Goal: Task Accomplishment & Management: Manage account settings

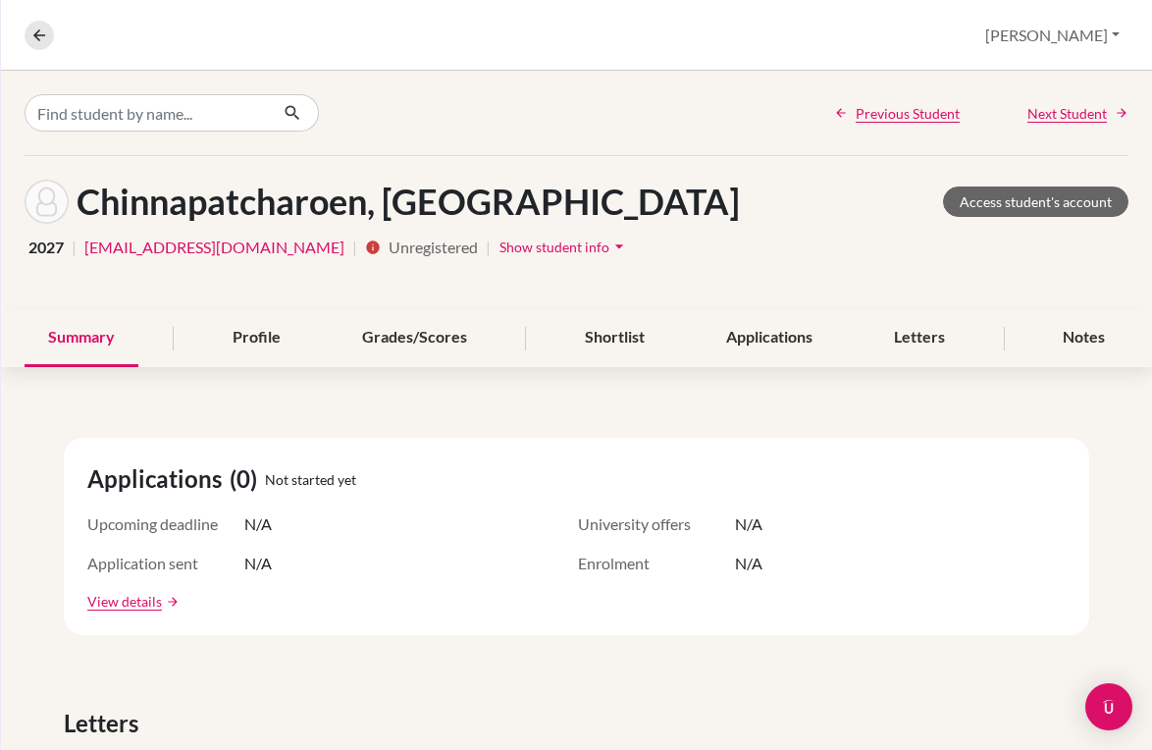
click at [38, 50] on div "Overview Student details [PERSON_NAME] Profile School Settings Log out" at bounding box center [576, 35] width 1151 height 71
click at [38, 40] on icon at bounding box center [39, 35] width 18 height 18
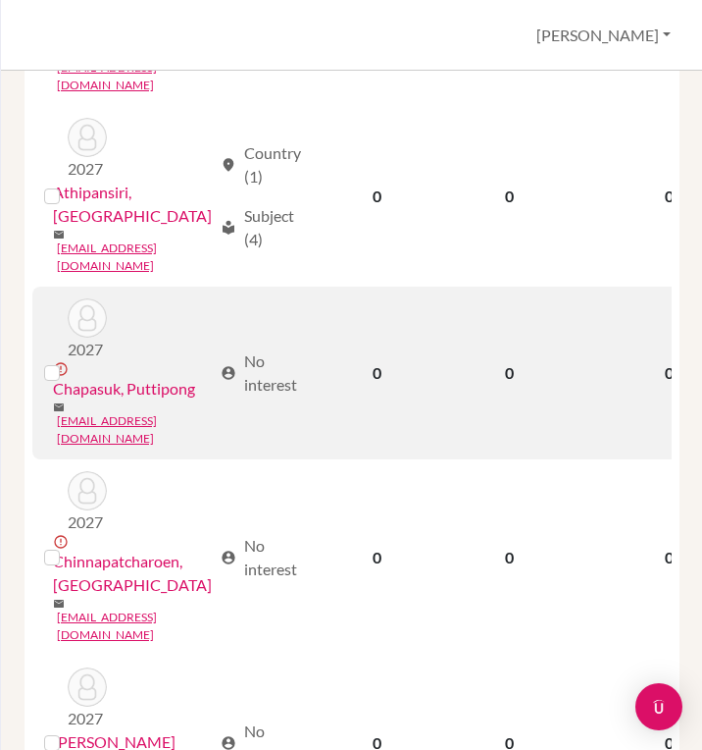
scroll to position [723, 0]
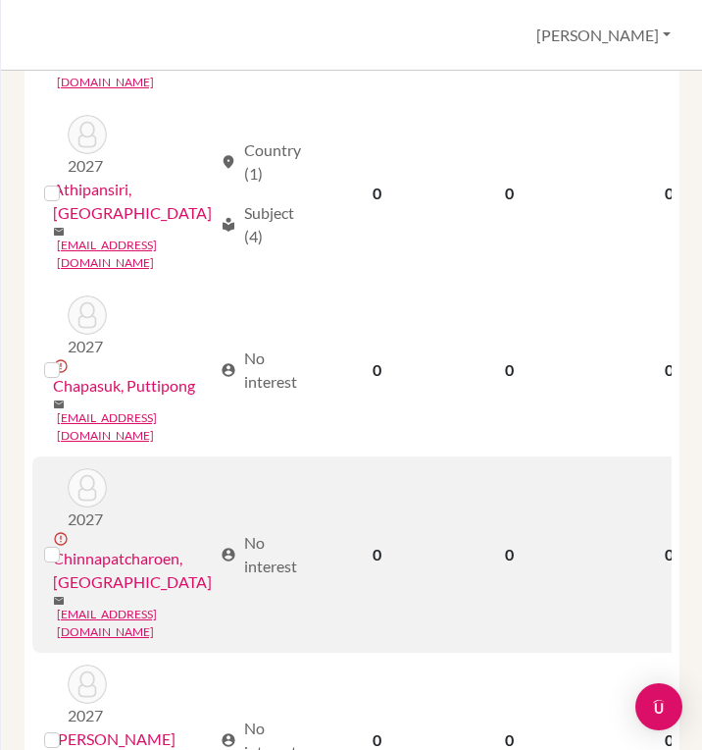
click at [88, 546] on link "Chinnapatcharoen, Tanawan" at bounding box center [132, 569] width 159 height 47
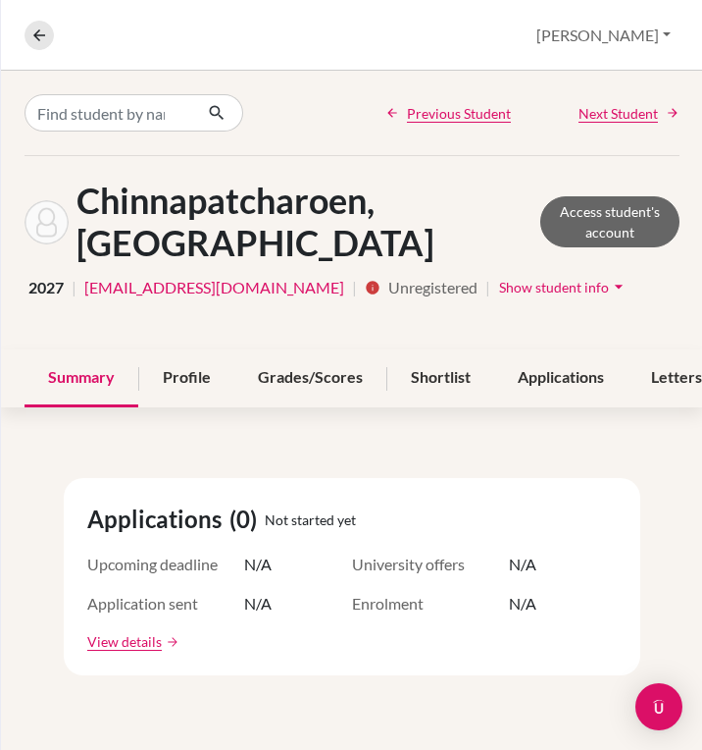
click at [499, 285] on span "Show student info" at bounding box center [554, 287] width 110 height 17
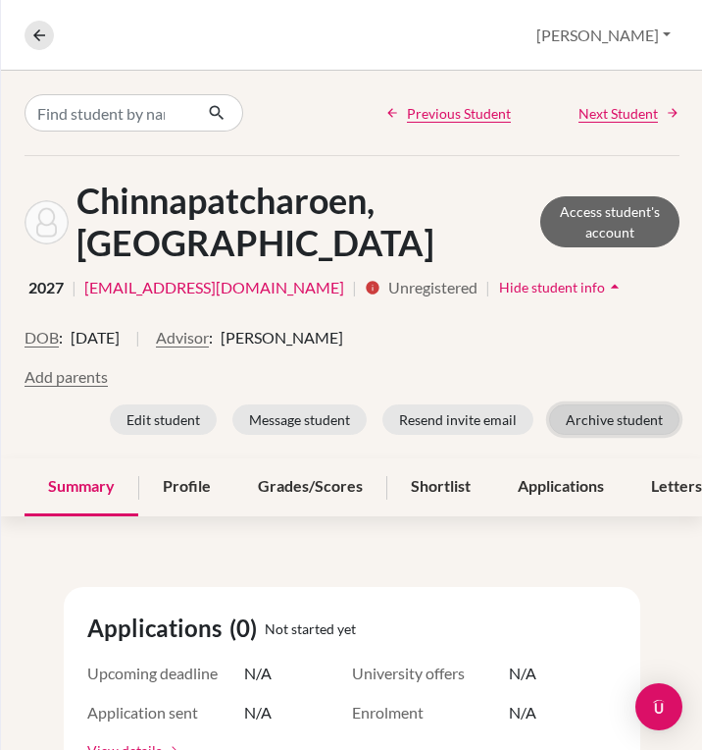
click at [604, 428] on button "Archive student" at bounding box center [614, 419] width 130 height 30
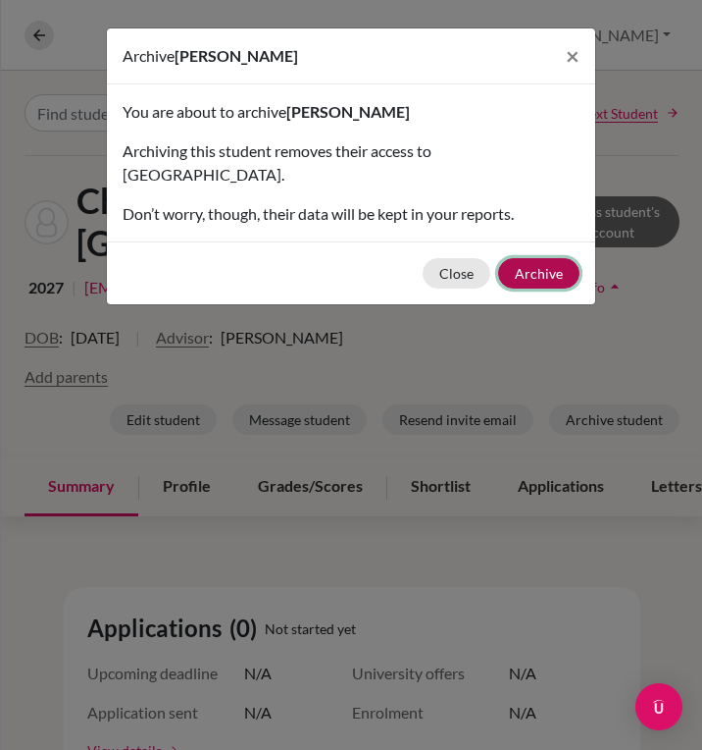
click at [540, 258] on button "Archive" at bounding box center [538, 273] width 81 height 30
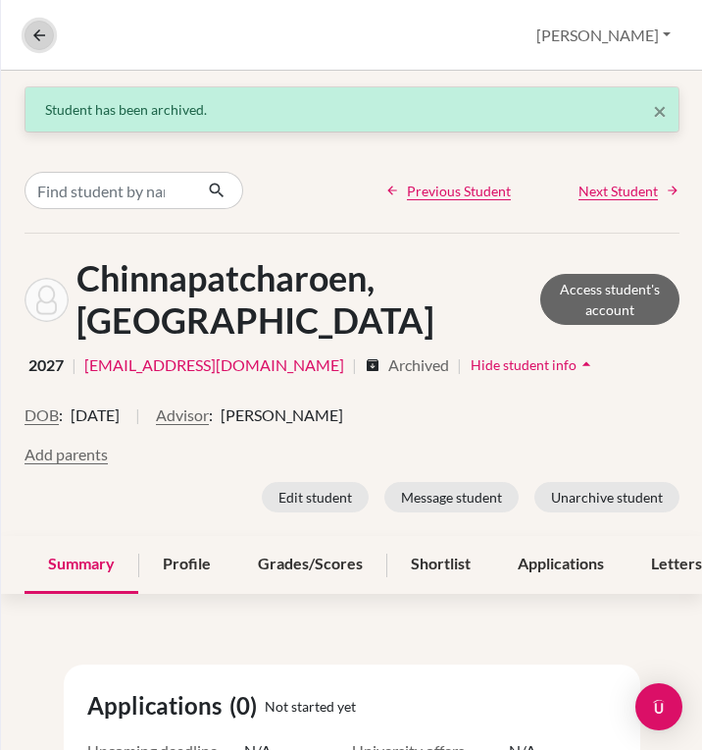
click at [49, 43] on button at bounding box center [39, 35] width 29 height 29
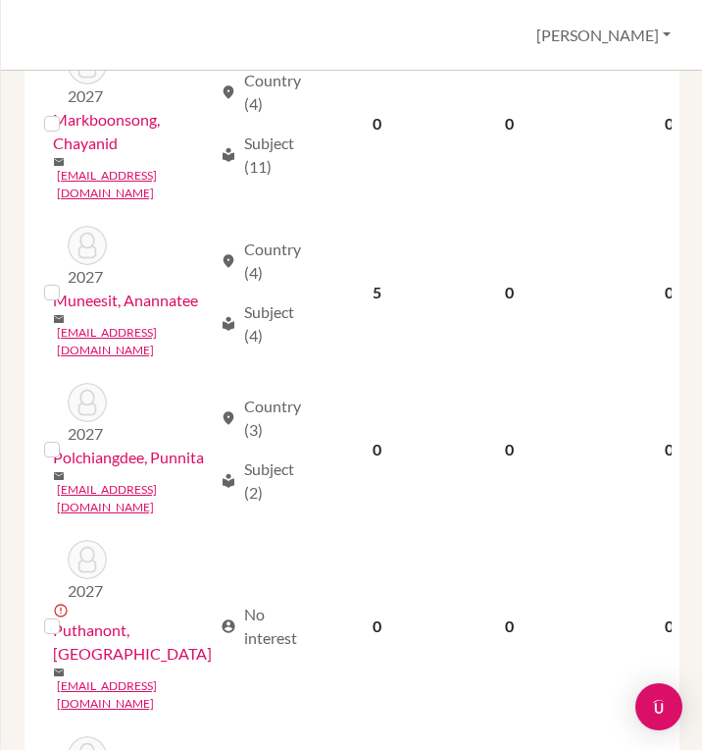
scroll to position [2871, 0]
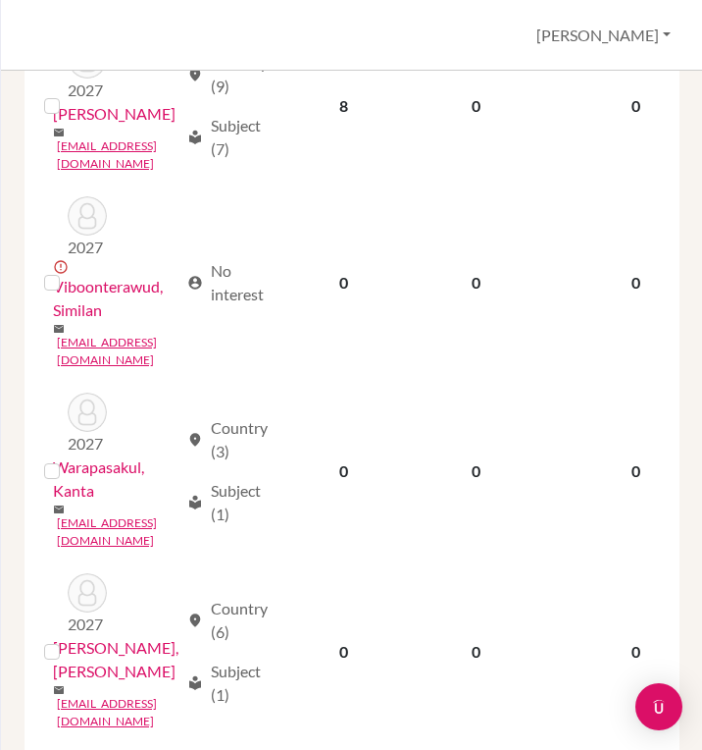
scroll to position [431, 0]
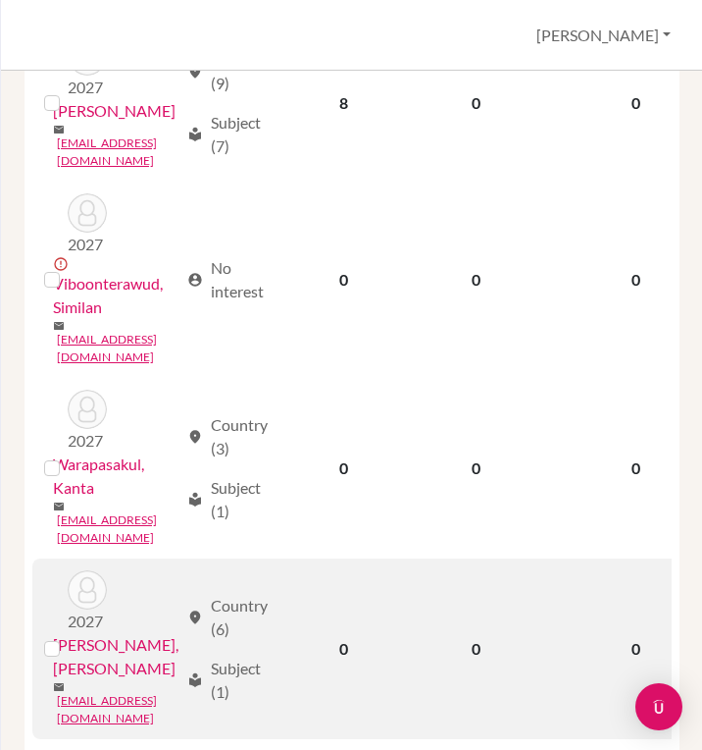
click at [113, 633] on link "Yangpichit, Chayada Poebaikul" at bounding box center [116, 656] width 126 height 47
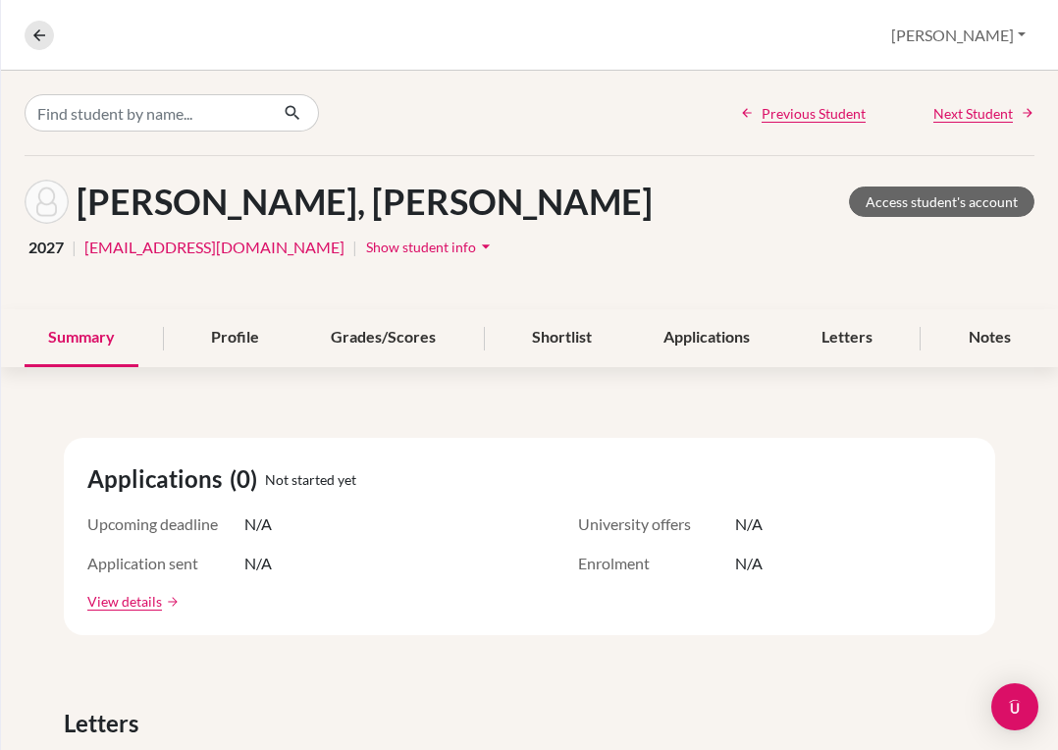
click at [366, 243] on span "Show student info" at bounding box center [421, 246] width 110 height 17
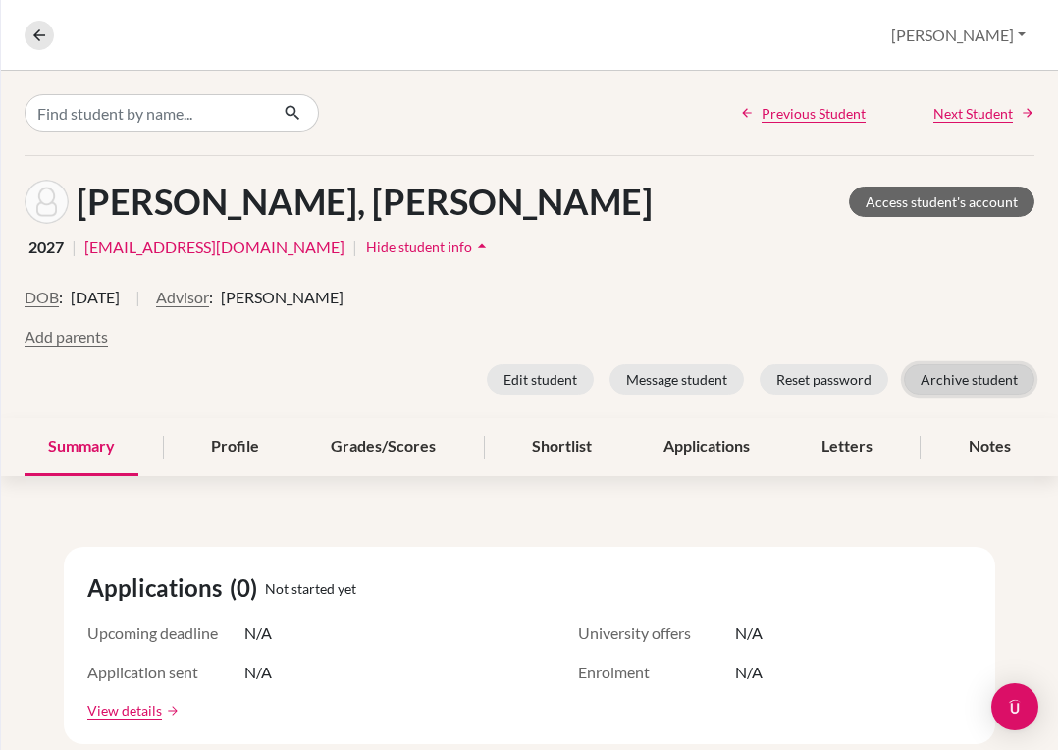
click at [963, 379] on button "Archive student" at bounding box center [969, 379] width 130 height 30
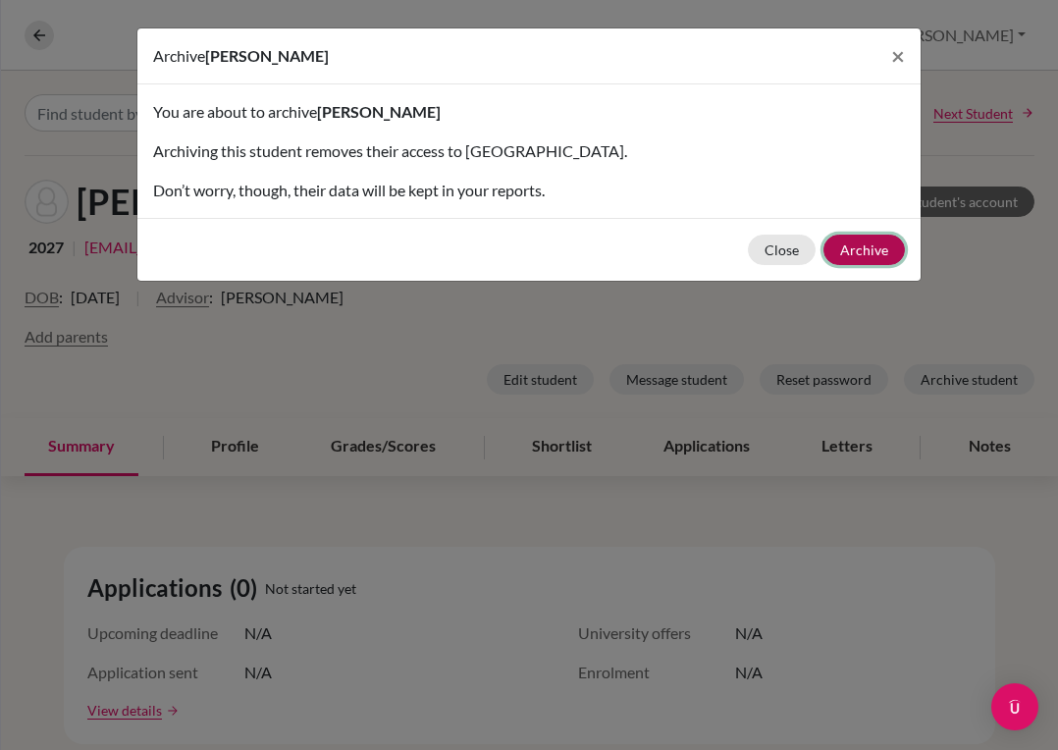
click at [857, 246] on button "Archive" at bounding box center [863, 249] width 81 height 30
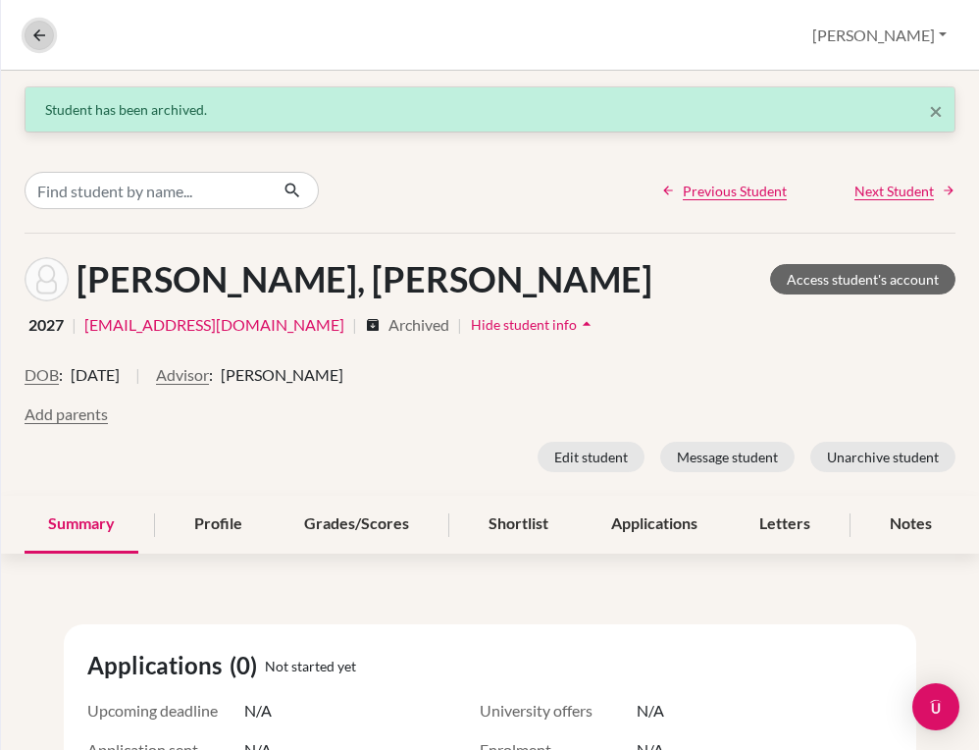
click at [33, 27] on icon at bounding box center [39, 35] width 18 height 18
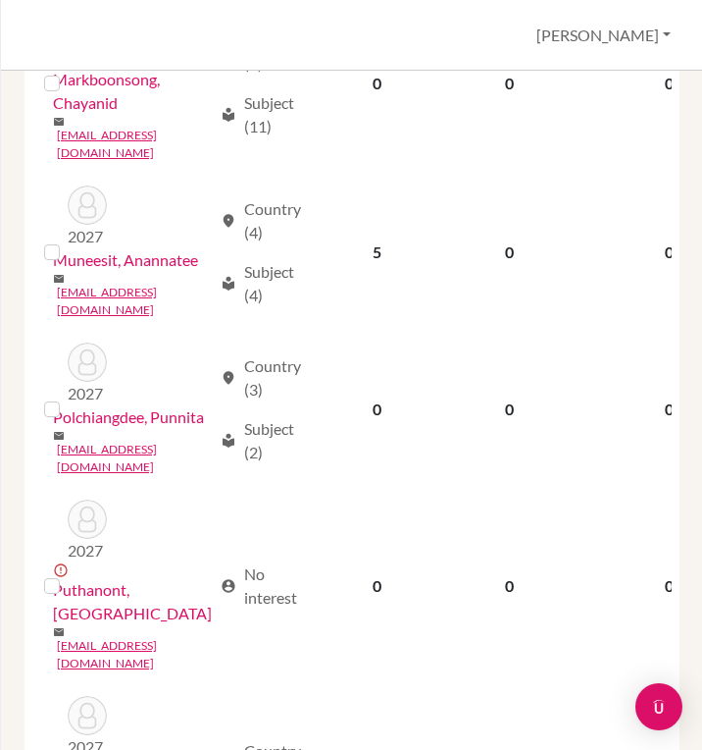
scroll to position [2831, 0]
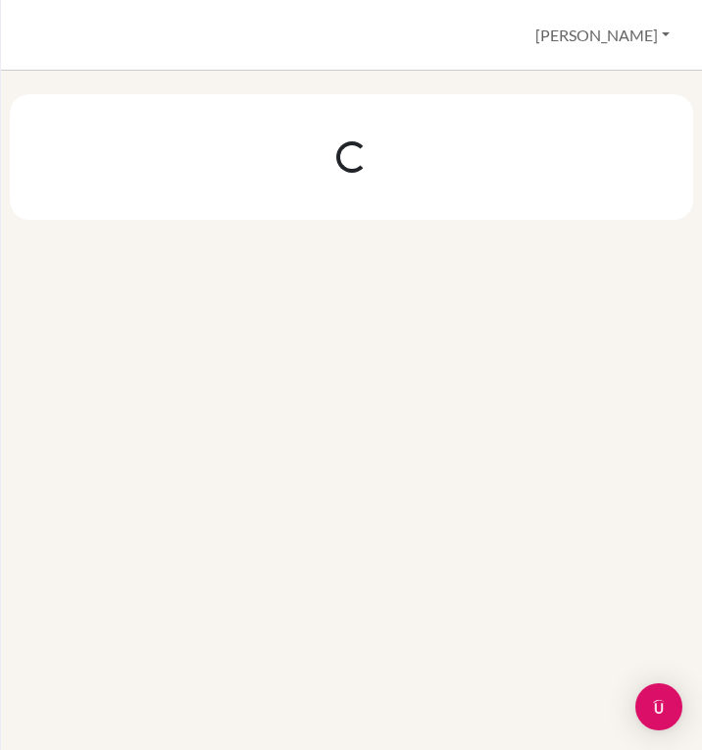
scroll to position [0, 0]
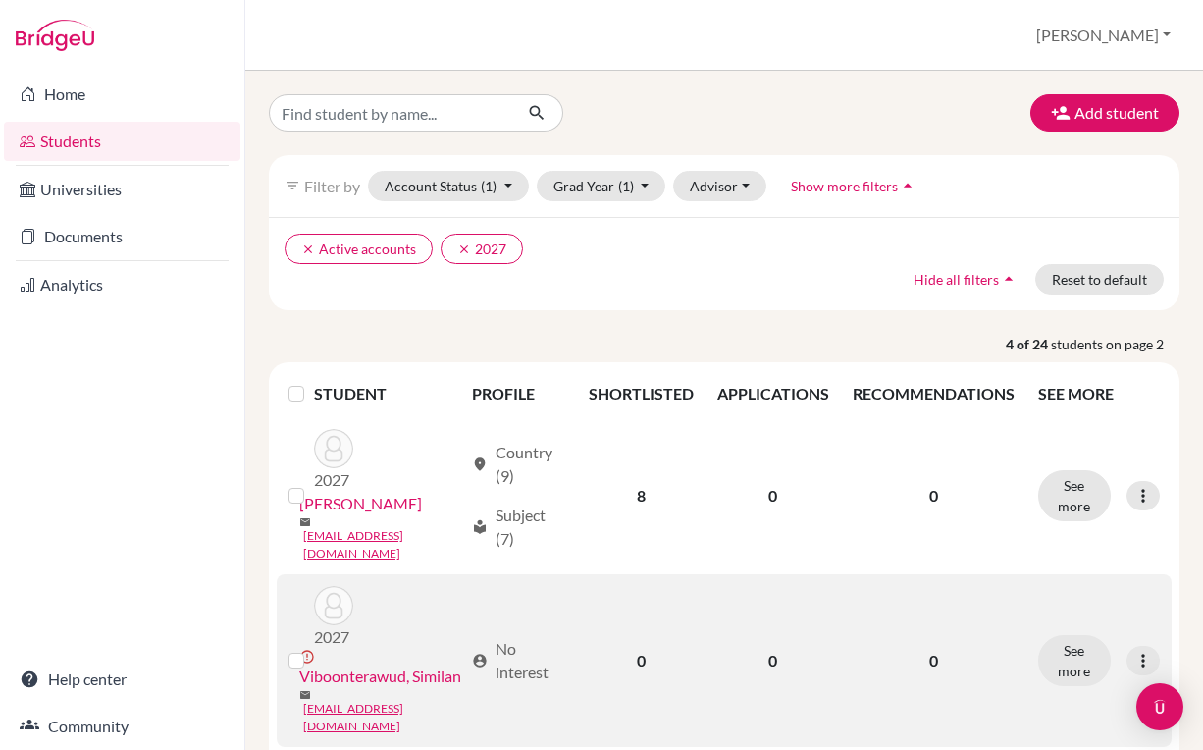
click at [429, 664] on link "Viboonterawud, Similan" at bounding box center [380, 676] width 162 height 24
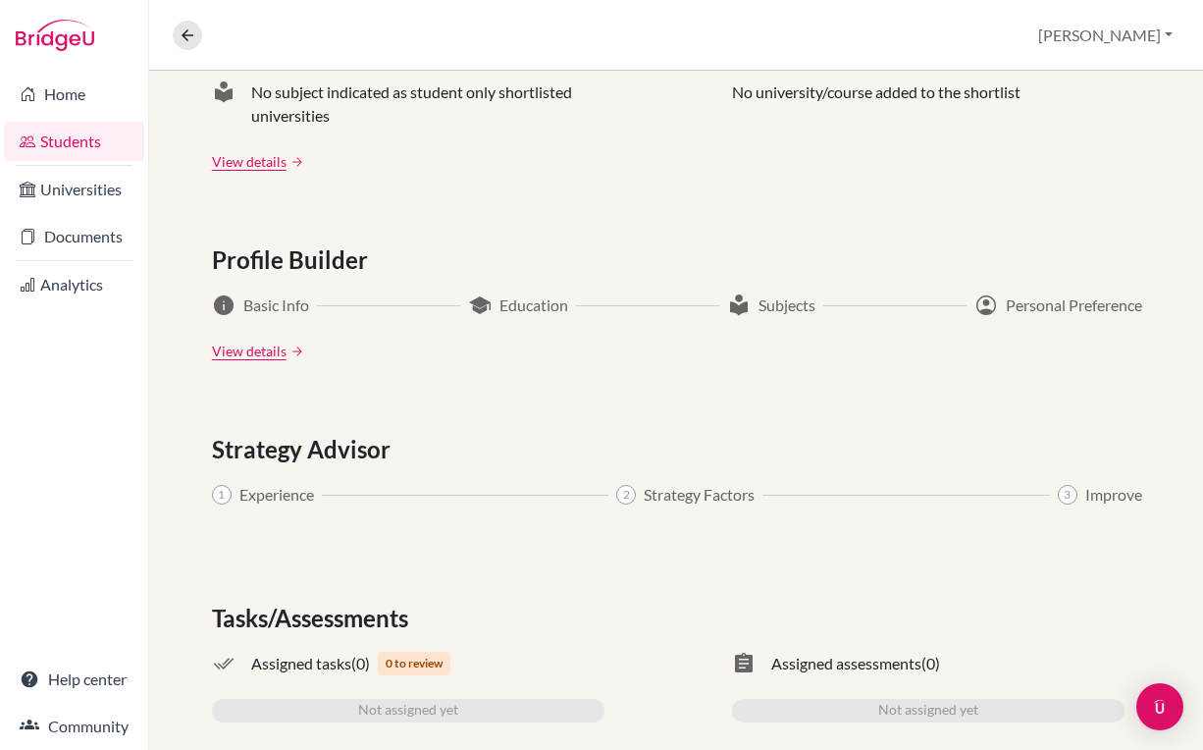
scroll to position [976, 0]
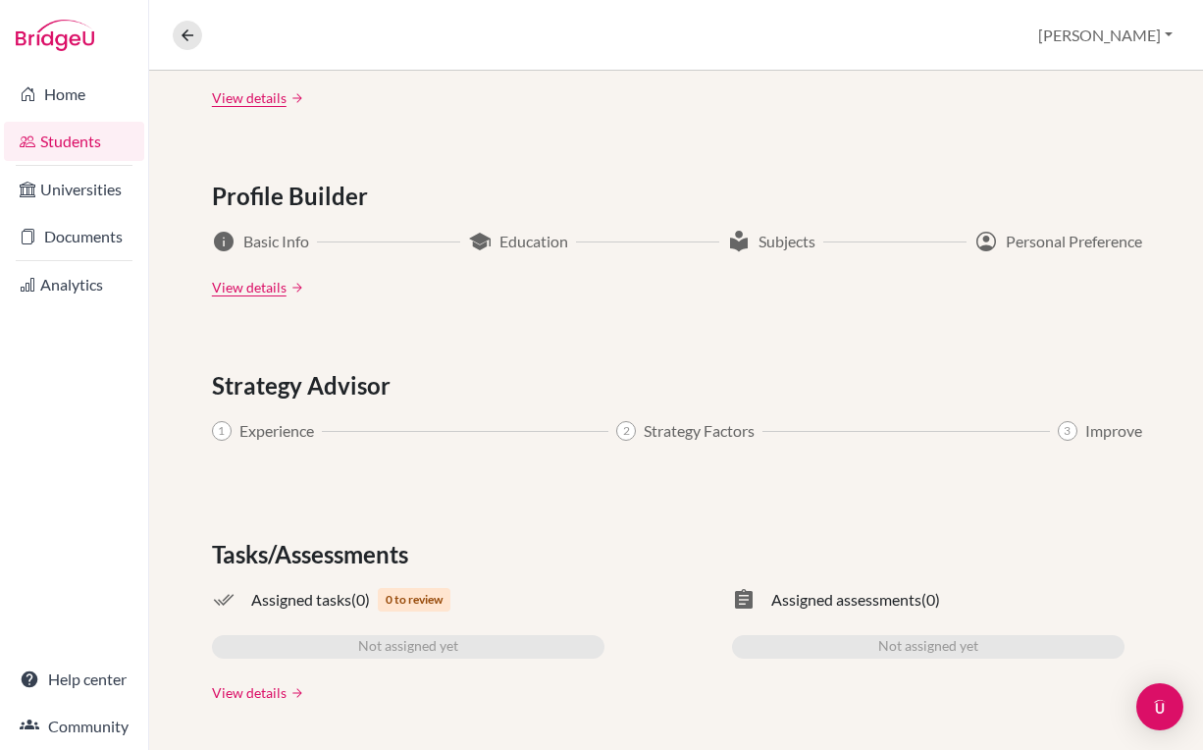
click at [259, 701] on link "View details" at bounding box center [249, 692] width 75 height 21
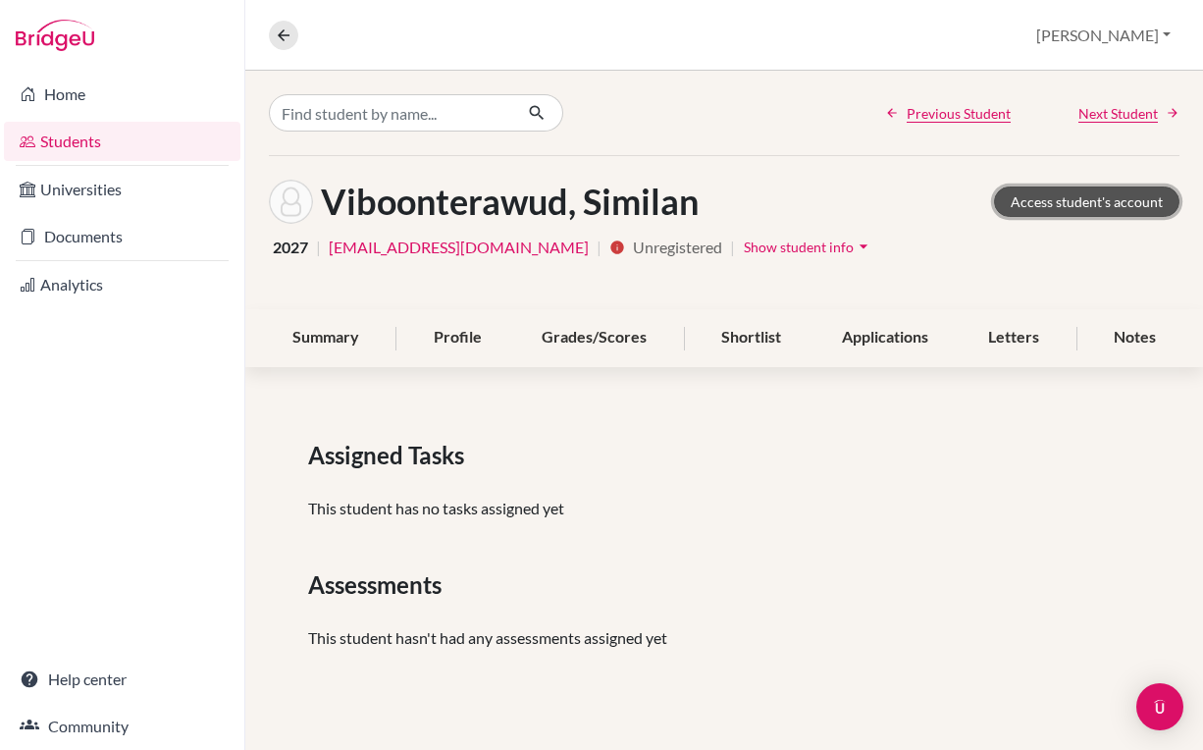
click at [1108, 199] on link "Access student's account" at bounding box center [1086, 201] width 185 height 30
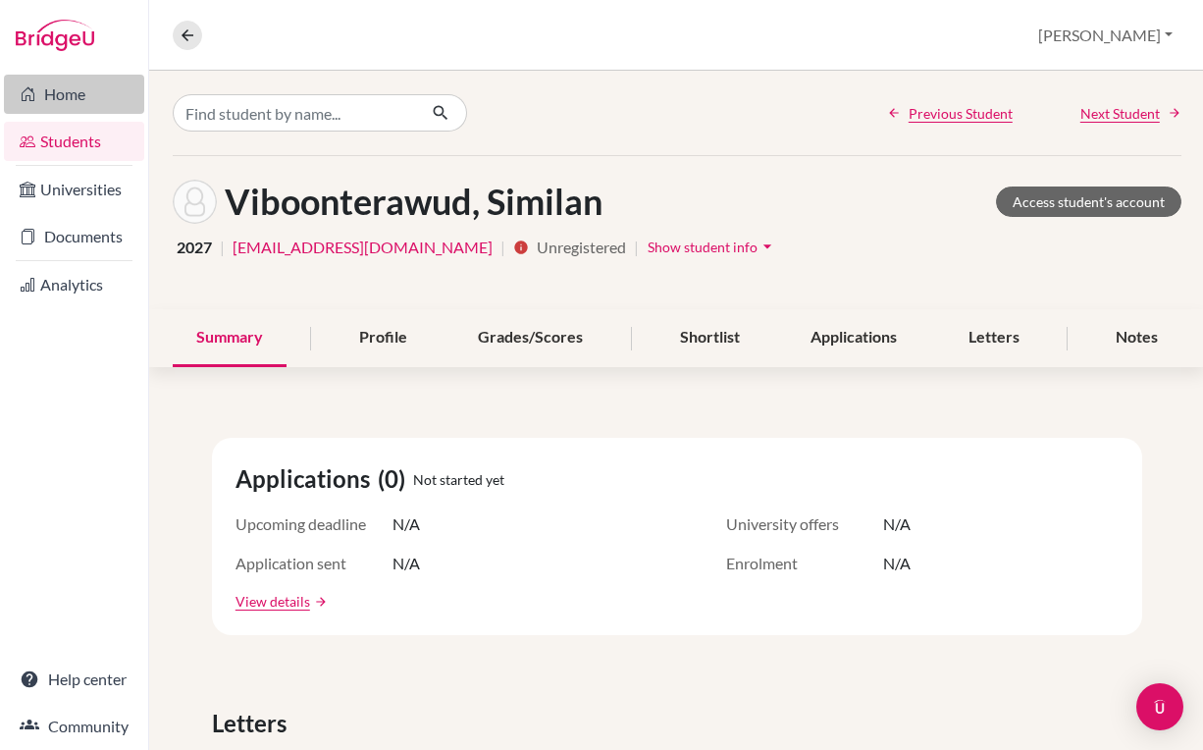
click at [78, 98] on link "Home" at bounding box center [74, 94] width 140 height 39
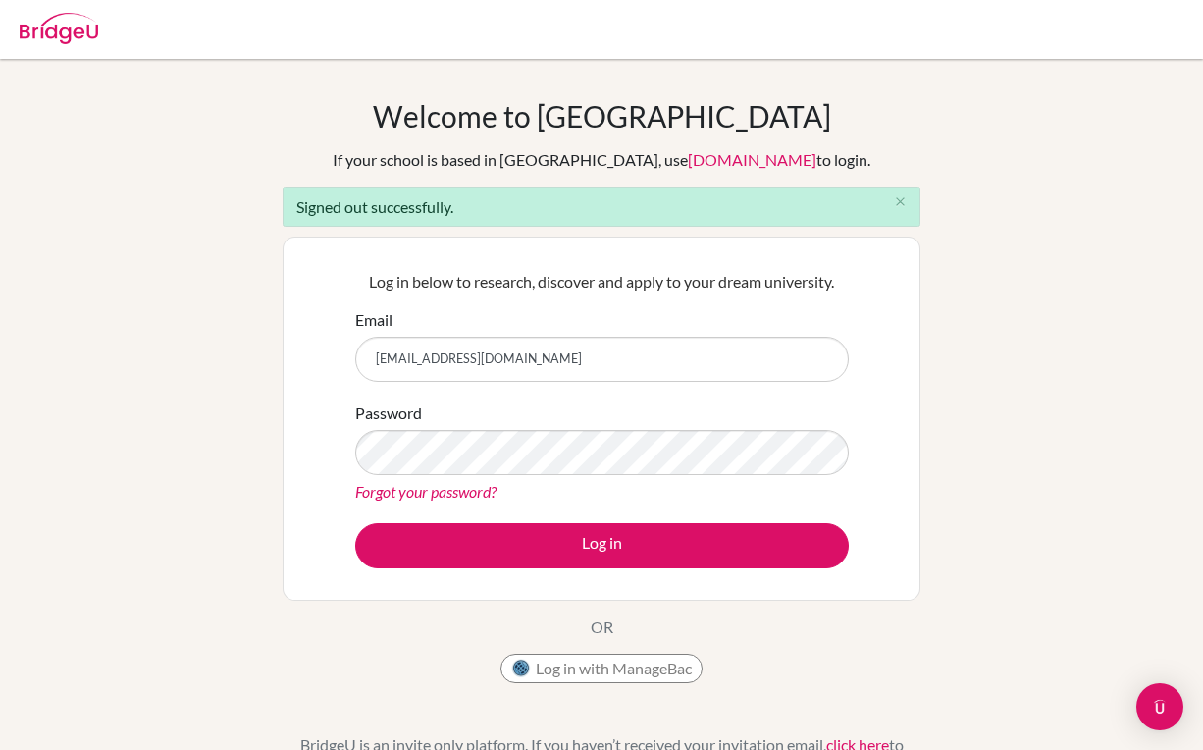
click at [567, 365] on input "collegecounseling@dprep.ac.th" at bounding box center [601, 359] width 493 height 45
type input "samantha.t@asbsk.ac.th"
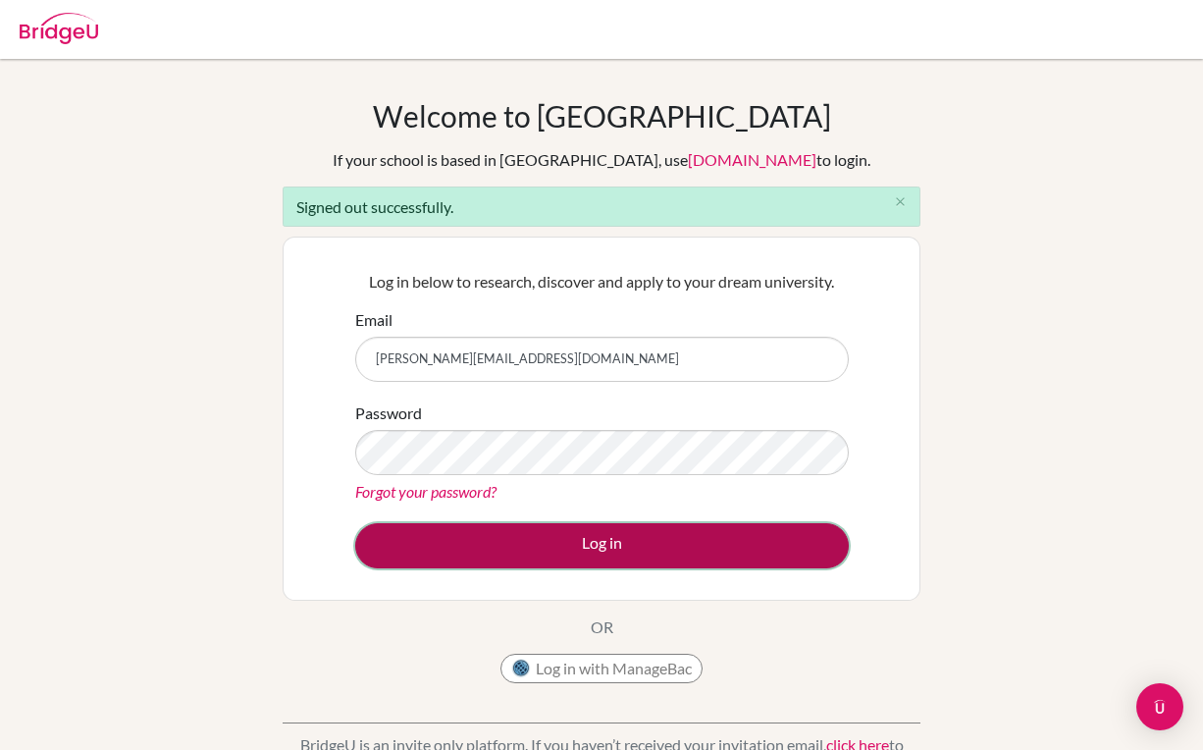
click at [526, 541] on button "Log in" at bounding box center [601, 545] width 493 height 45
